Goal: Task Accomplishment & Management: Complete application form

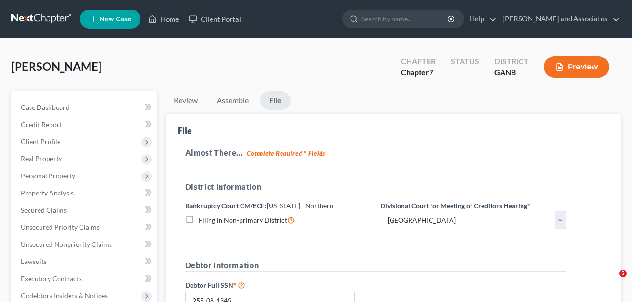
select select "0"
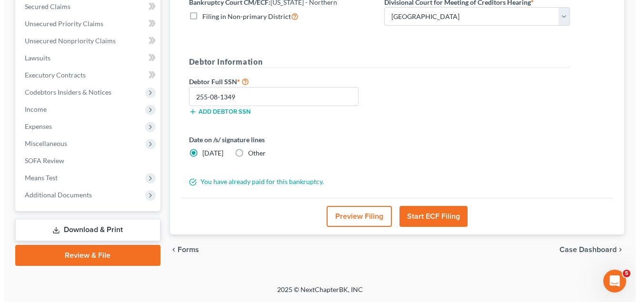
scroll to position [204, 0]
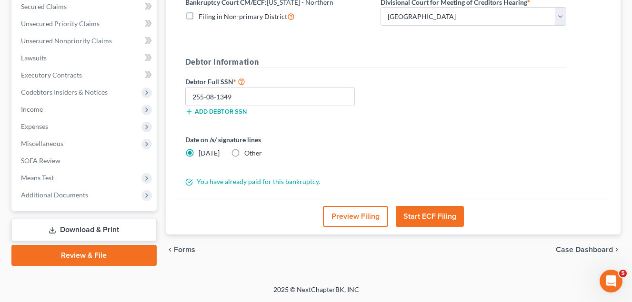
click at [432, 215] on button "Start ECF Filing" at bounding box center [430, 216] width 68 height 21
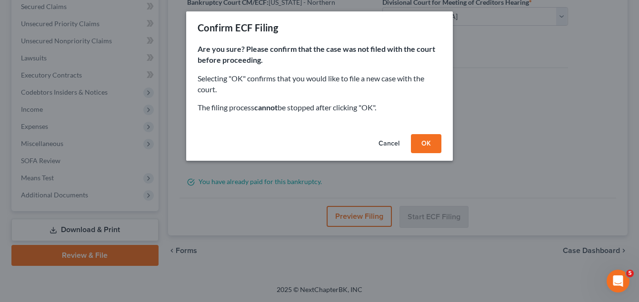
click at [431, 143] on button "OK" at bounding box center [426, 143] width 30 height 19
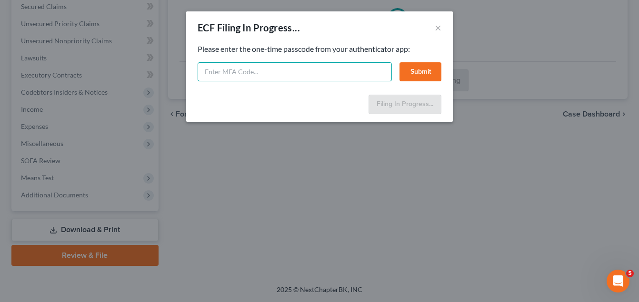
click at [210, 73] on input "text" at bounding box center [295, 71] width 194 height 19
type input "kpq8-gcxj-vks4-wpnp"
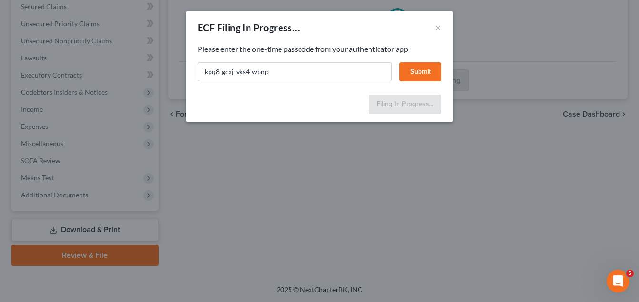
click at [417, 68] on button "Submit" at bounding box center [421, 71] width 42 height 19
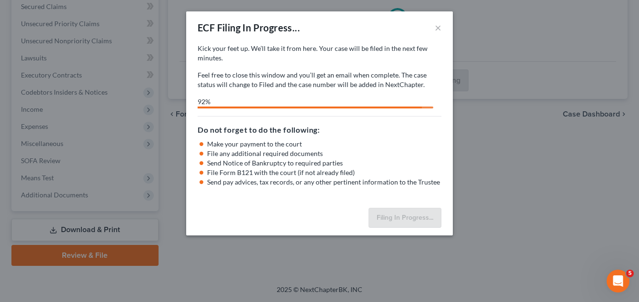
select select "0"
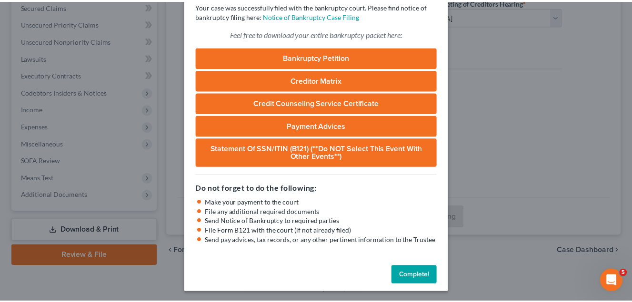
scroll to position [63, 0]
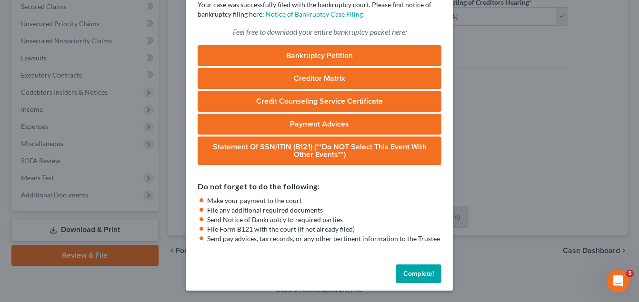
click at [428, 274] on button "Complete!" at bounding box center [419, 274] width 46 height 19
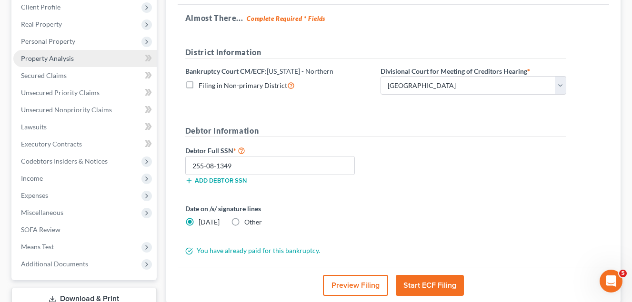
scroll to position [61, 0]
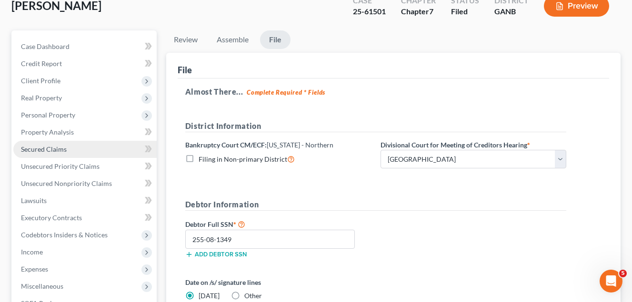
click at [48, 150] on span "Secured Claims" at bounding box center [44, 149] width 46 height 8
